Goal: Find specific page/section: Find specific page/section

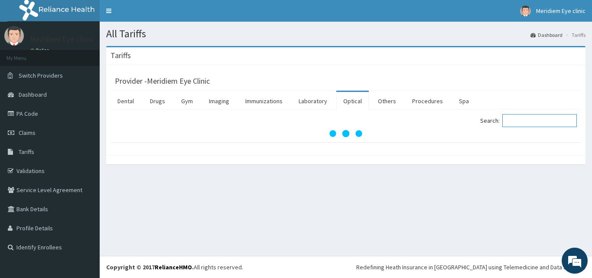
click at [525, 123] on input "Search:" at bounding box center [540, 120] width 75 height 13
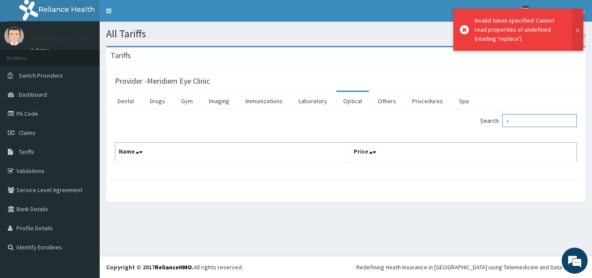
type input "re"
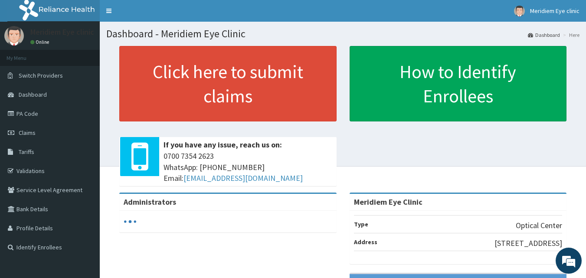
drag, startPoint x: 0, startPoint y: 0, endPoint x: 214, endPoint y: 125, distance: 248.0
click at [214, 125] on p at bounding box center [227, 126] width 217 height 11
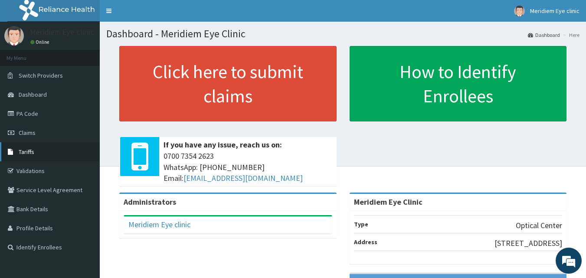
click at [19, 149] on span "Tariffs" at bounding box center [27, 152] width 16 height 8
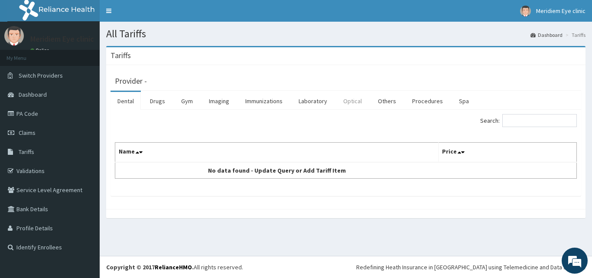
click at [356, 107] on link "Optical" at bounding box center [353, 101] width 33 height 18
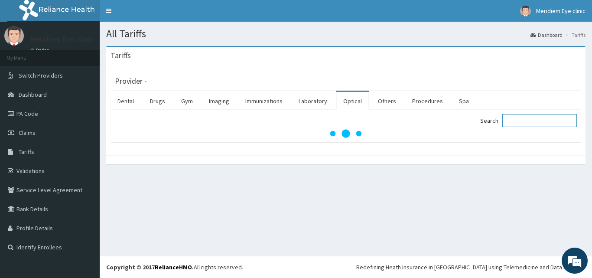
click at [530, 116] on input "Search:" at bounding box center [540, 120] width 75 height 13
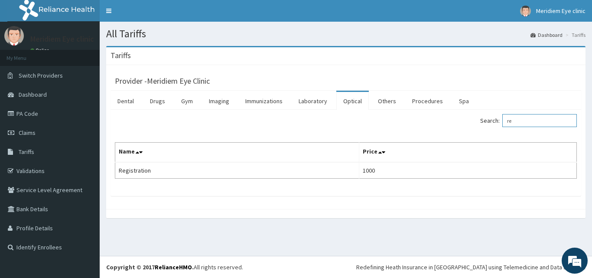
type input "r"
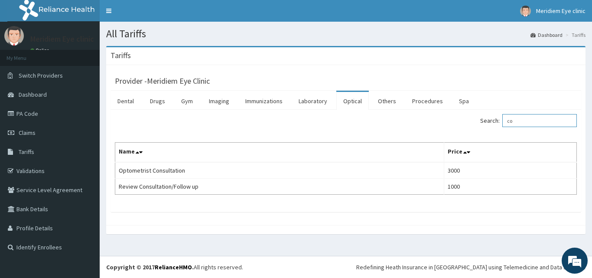
type input "c"
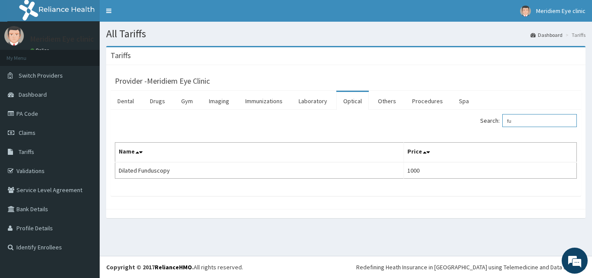
type input "f"
type input "t"
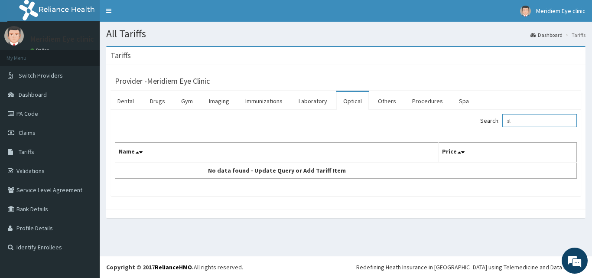
type input "s"
